Goal: Task Accomplishment & Management: Manage account settings

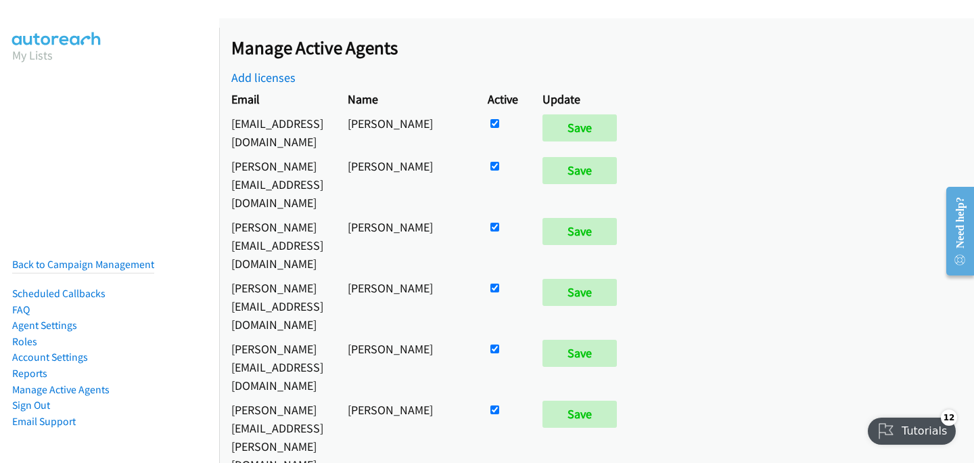
scroll to position [716, 0]
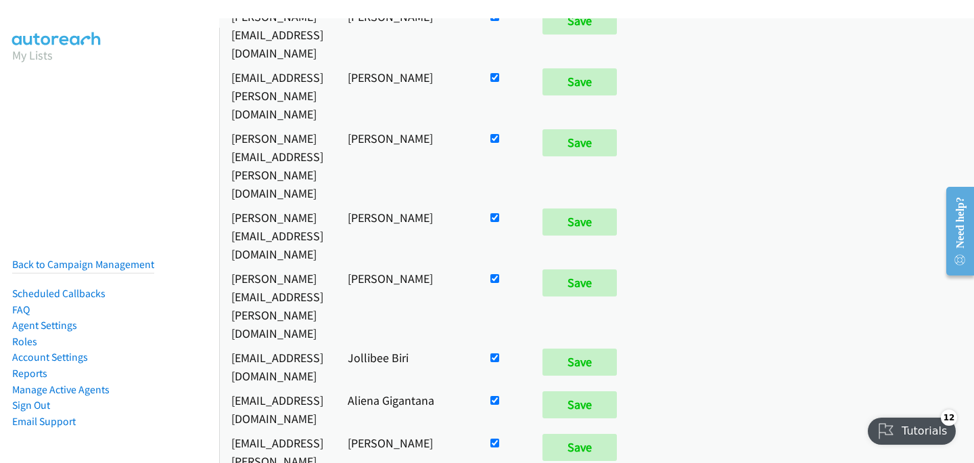
checkbox input "false"
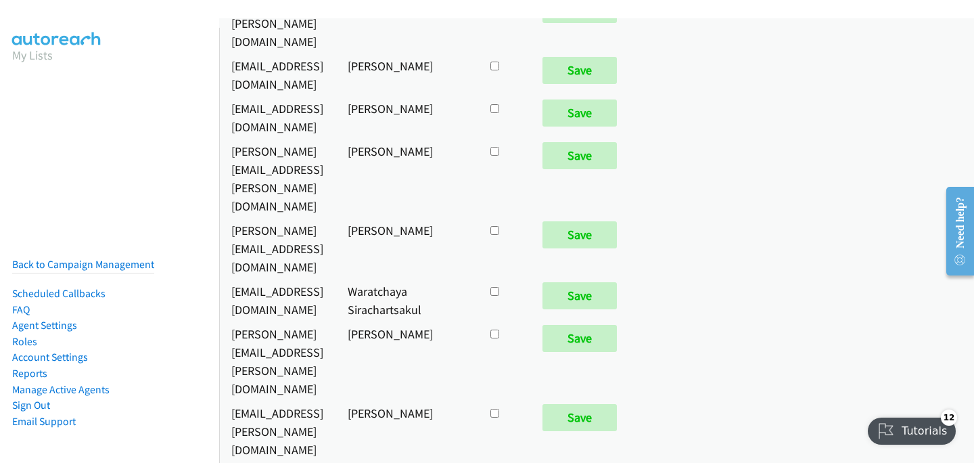
scroll to position [7432, 0]
checkbox input "true"
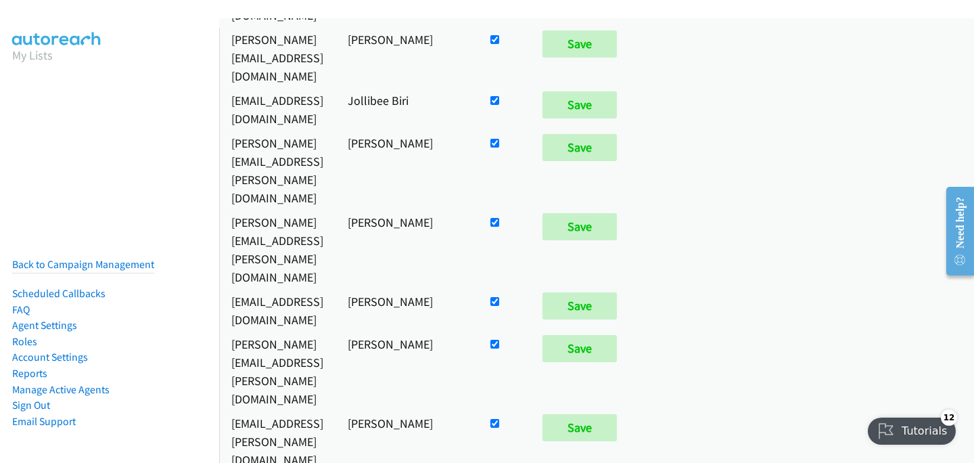
scroll to position [8898, 0]
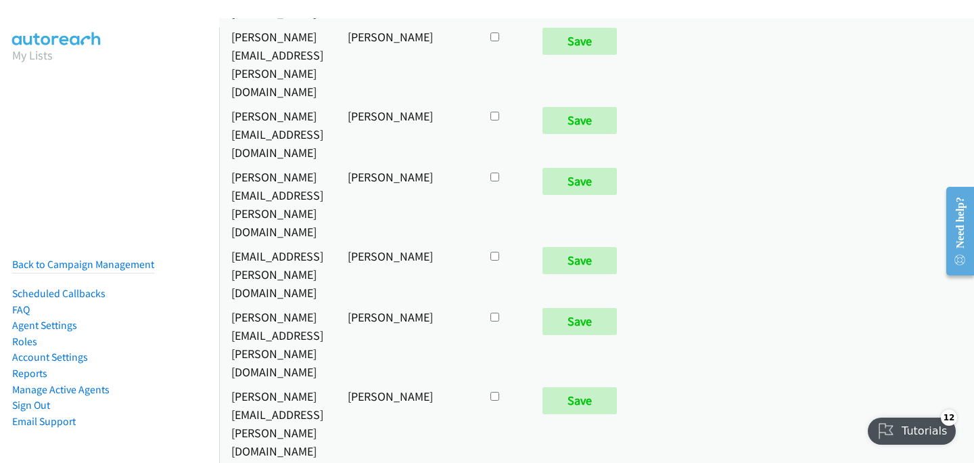
checkbox input "true"
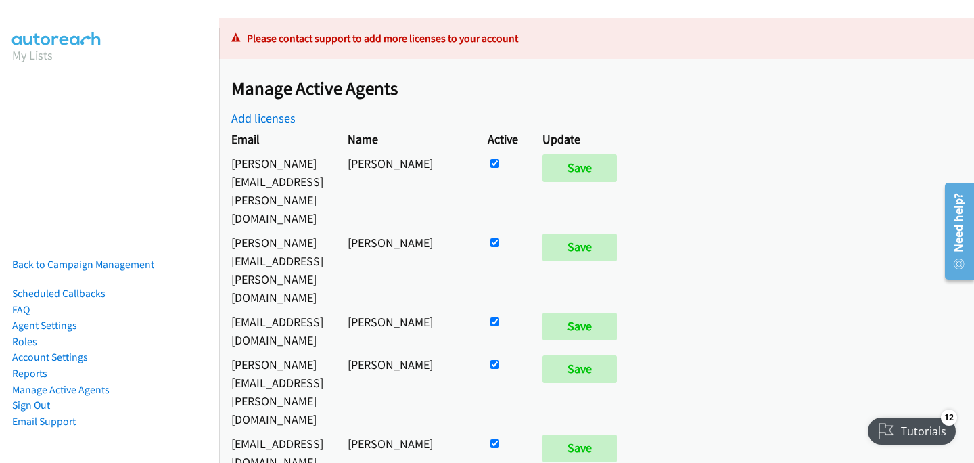
scroll to position [356, 0]
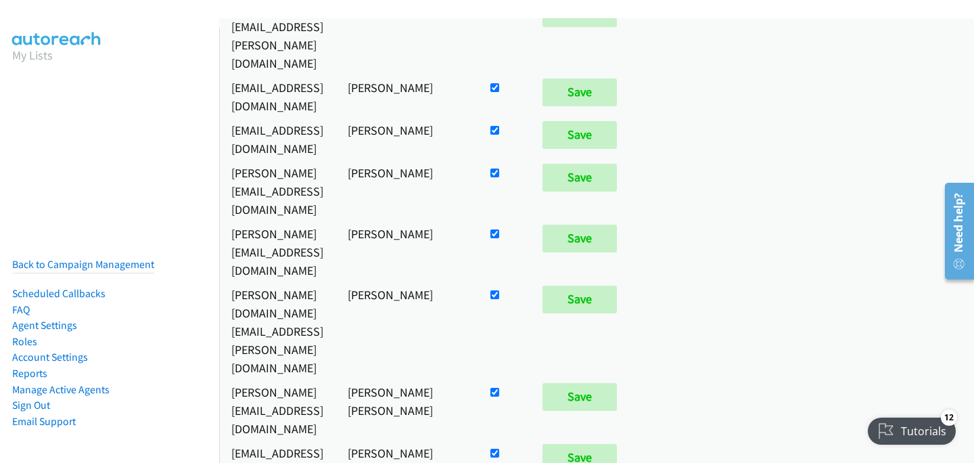
checkbox input "false"
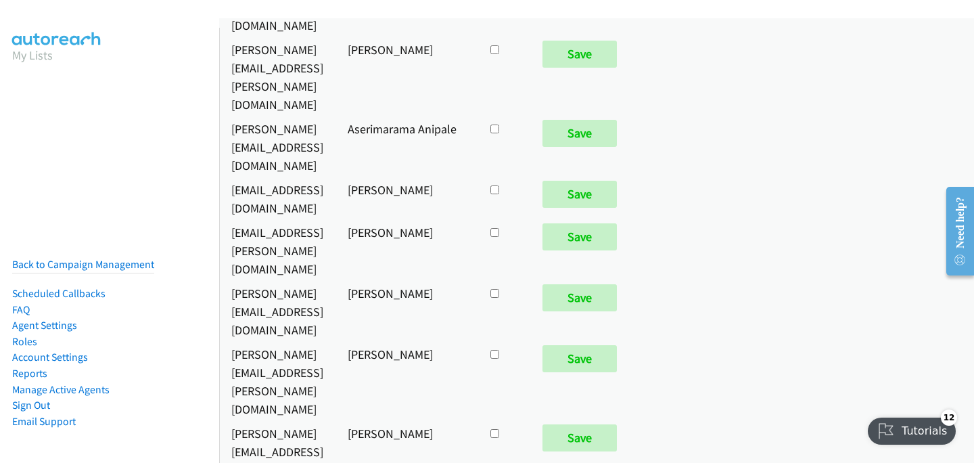
scroll to position [7132, 0]
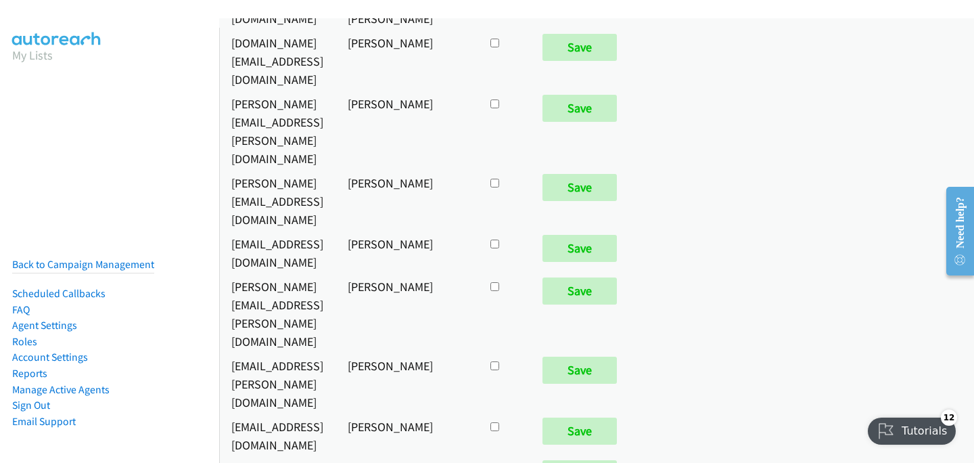
checkbox input "true"
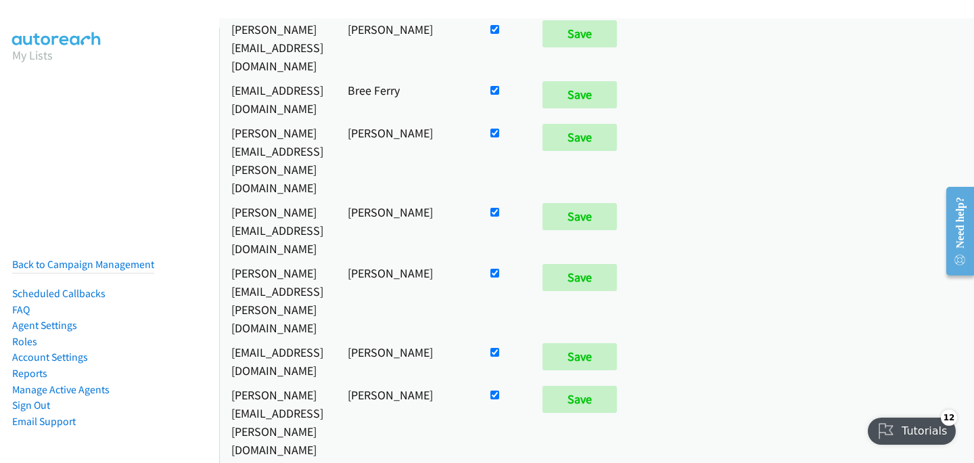
scroll to position [1530, 0]
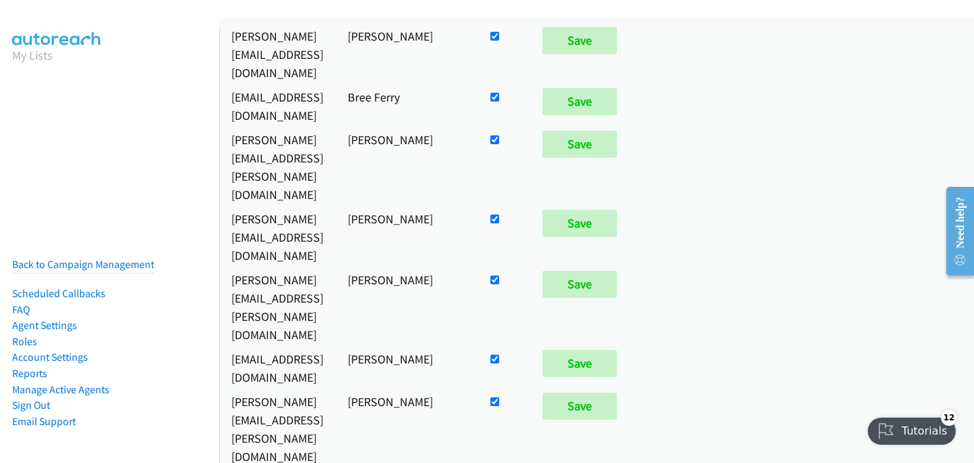
checkbox input "false"
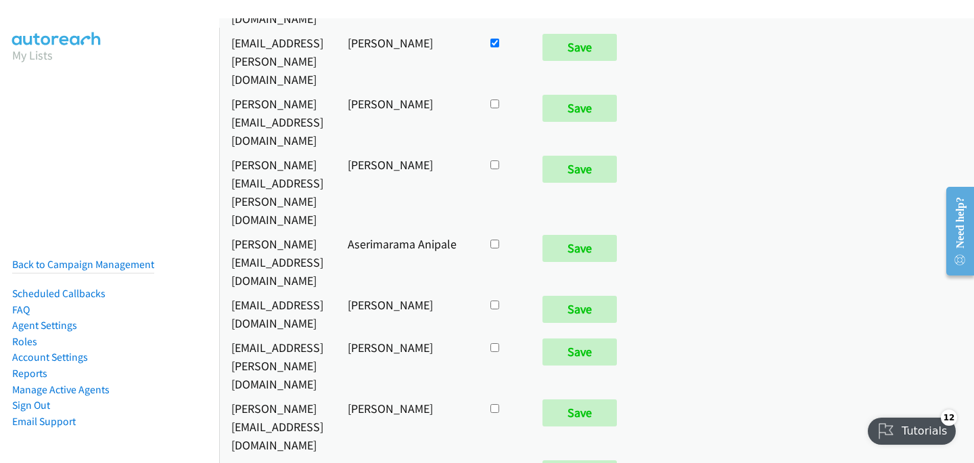
scroll to position [7032, 0]
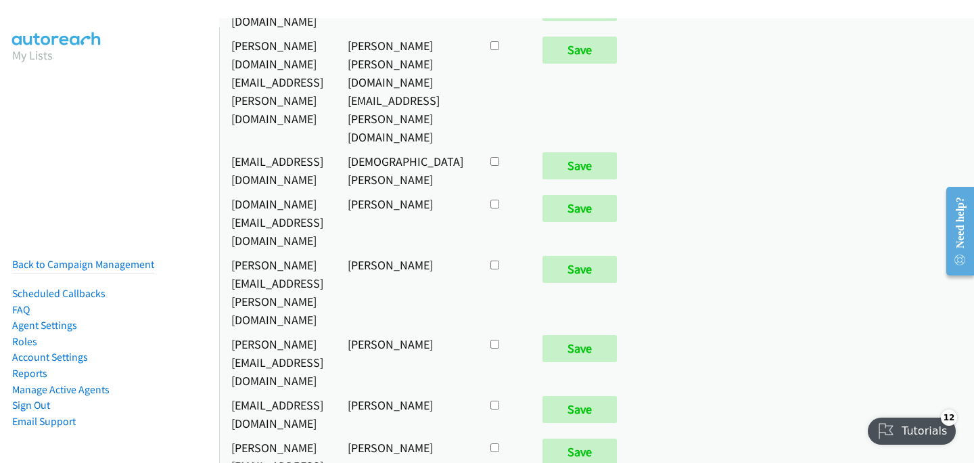
checkbox input "true"
